Goal: Task Accomplishment & Management: Manage account settings

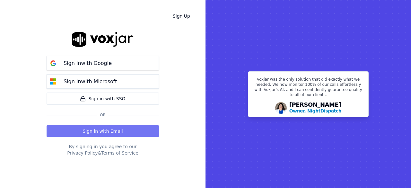
click at [101, 135] on button "Sign in with Email" at bounding box center [103, 131] width 112 height 12
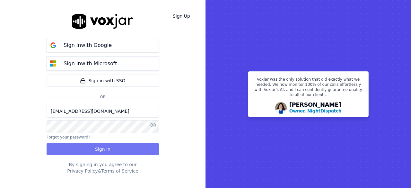
click at [102, 145] on button "Sign In" at bounding box center [103, 149] width 112 height 12
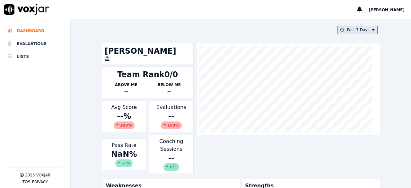
click at [360, 27] on button "Past 7 Days" at bounding box center [358, 30] width 40 height 8
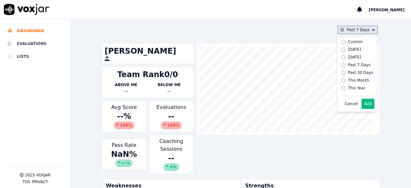
click at [359, 112] on div "Cancel Add" at bounding box center [358, 103] width 40 height 15
click at [362, 109] on button "Add" at bounding box center [368, 104] width 13 height 10
